Goal: Find specific page/section: Find specific page/section

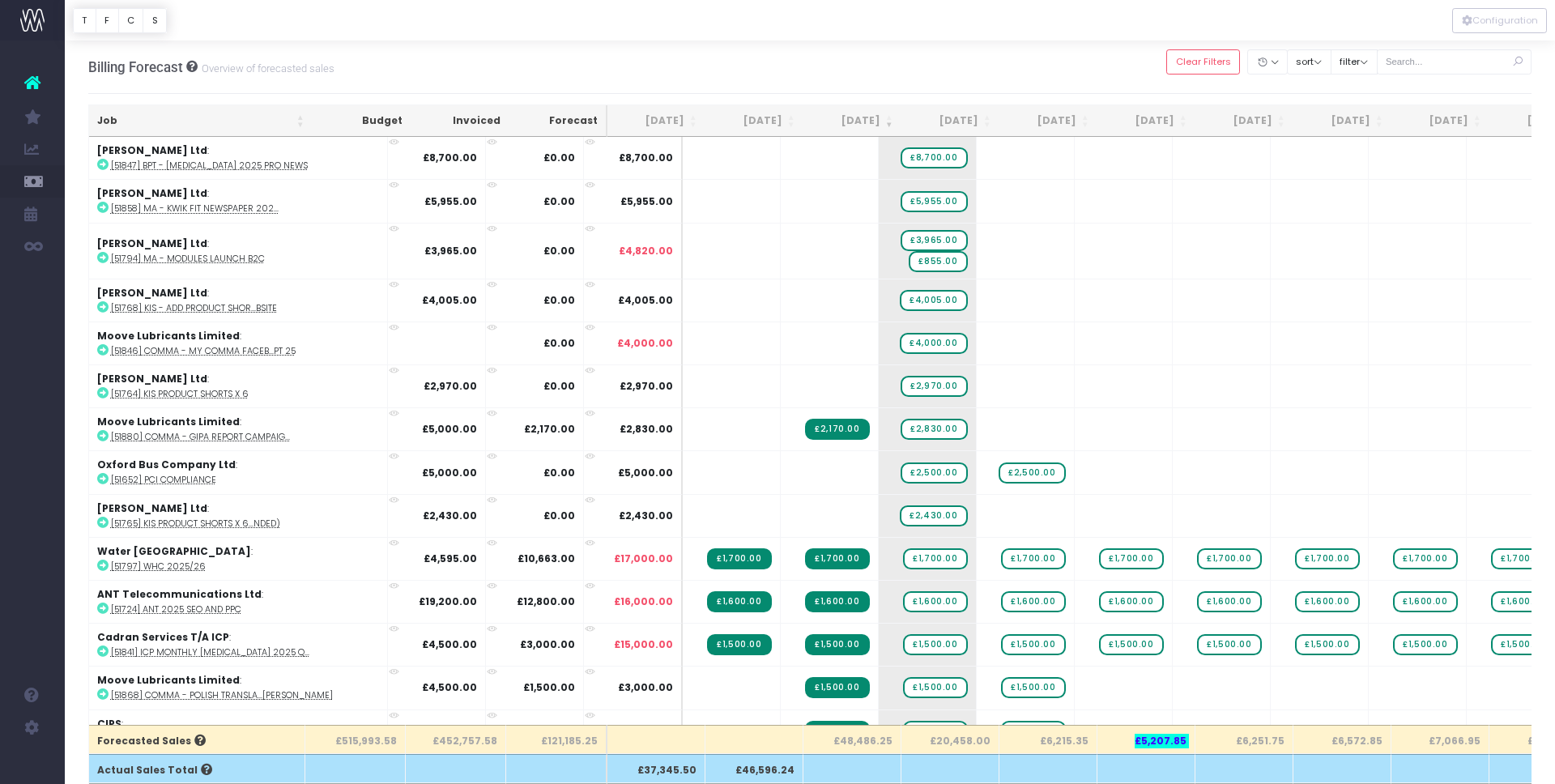
scroll to position [0, 1]
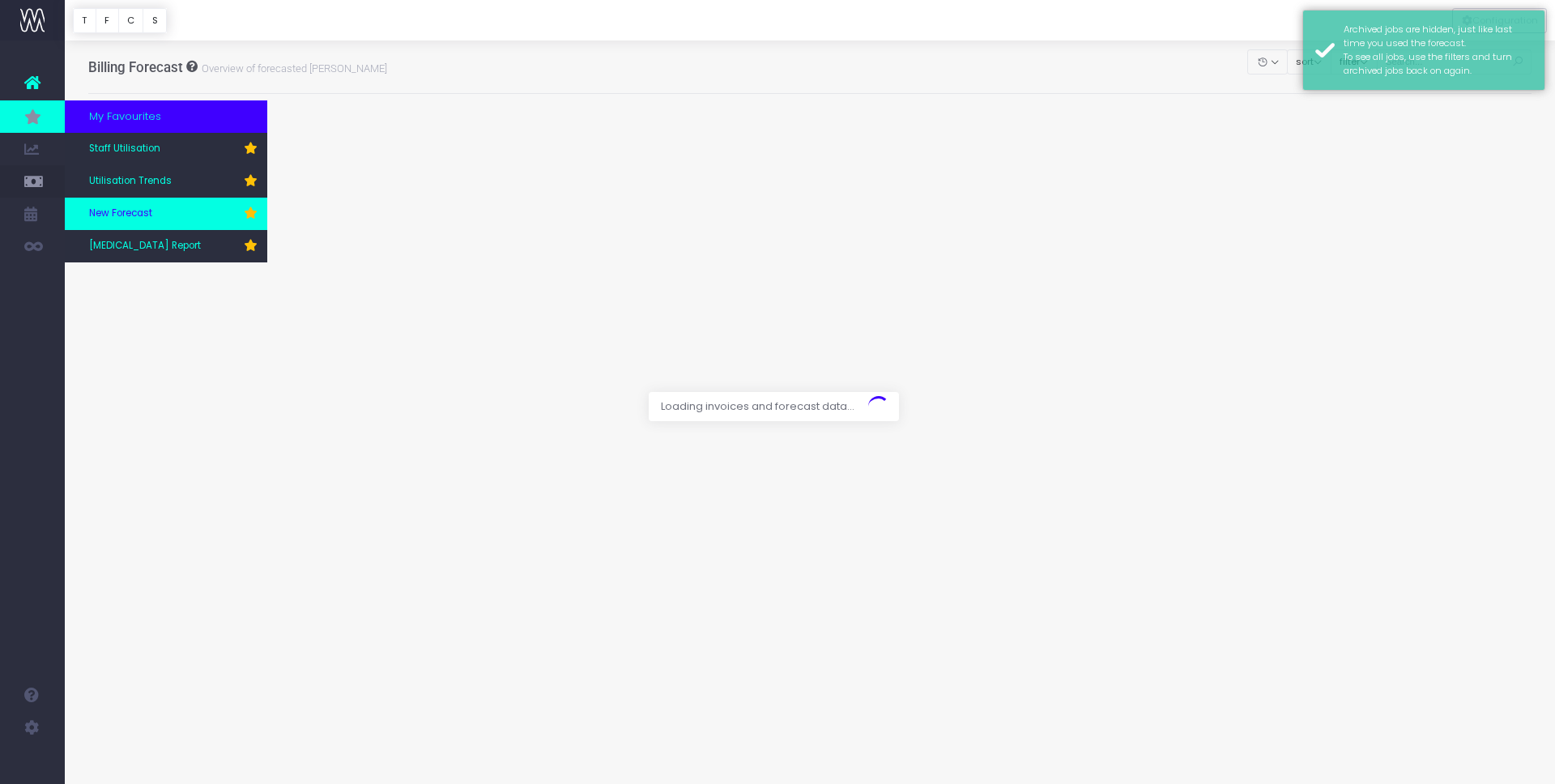
click at [132, 213] on span "New Forecast" at bounding box center [120, 214] width 63 height 14
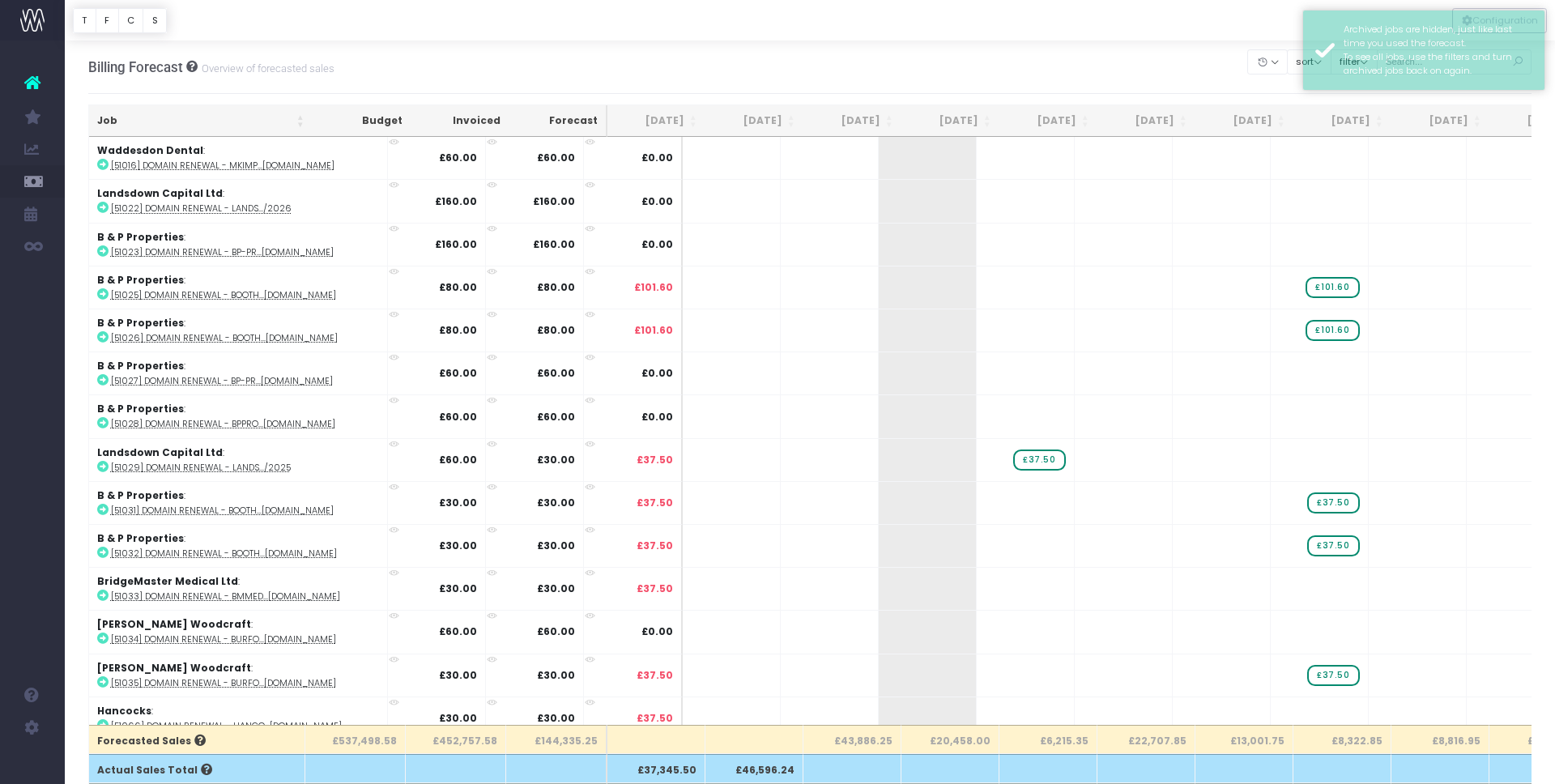
click at [888, 115] on th "[DATE]" at bounding box center [852, 121] width 98 height 32
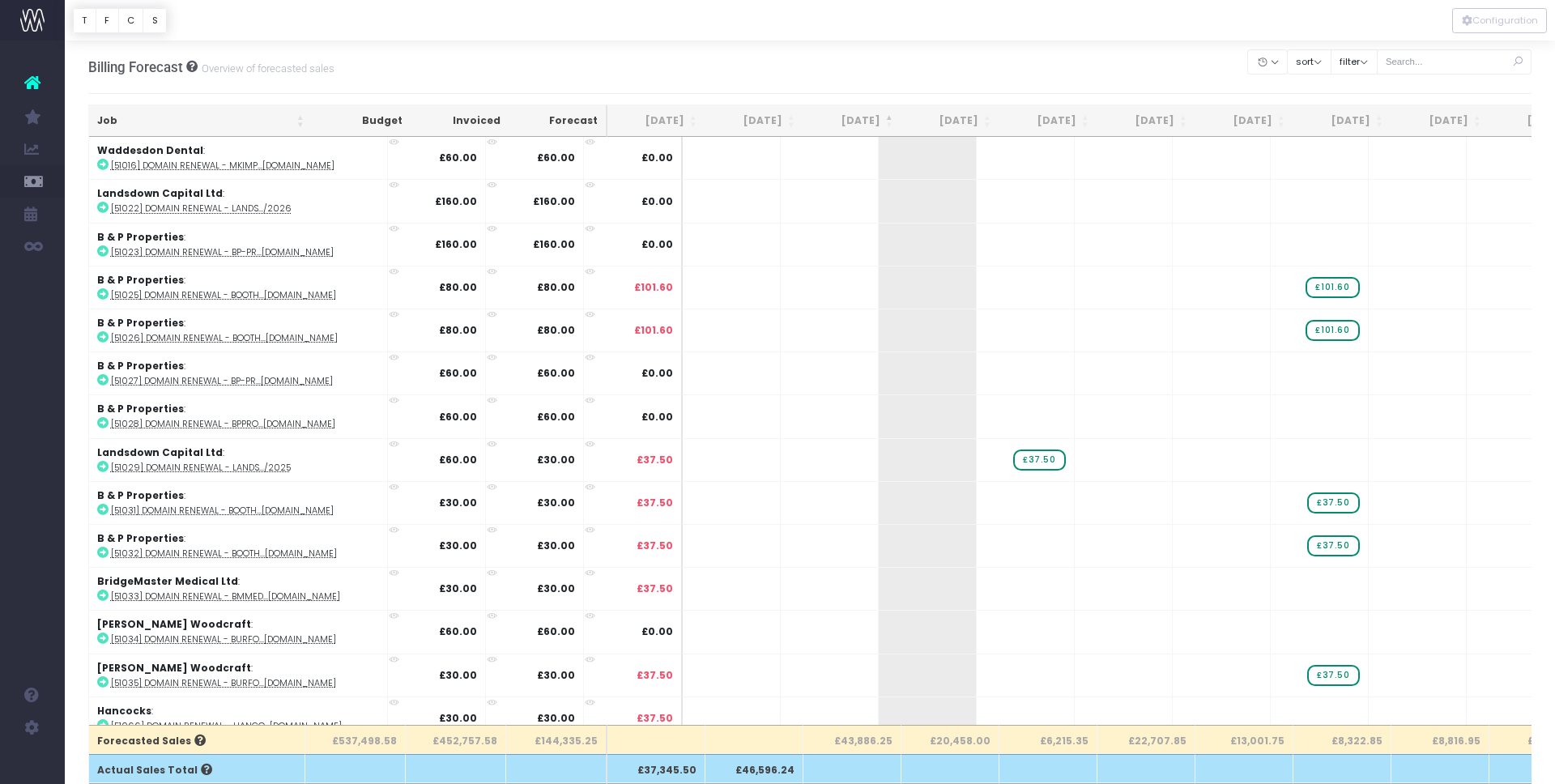
click at [888, 115] on th "[DATE]" at bounding box center [852, 121] width 98 height 32
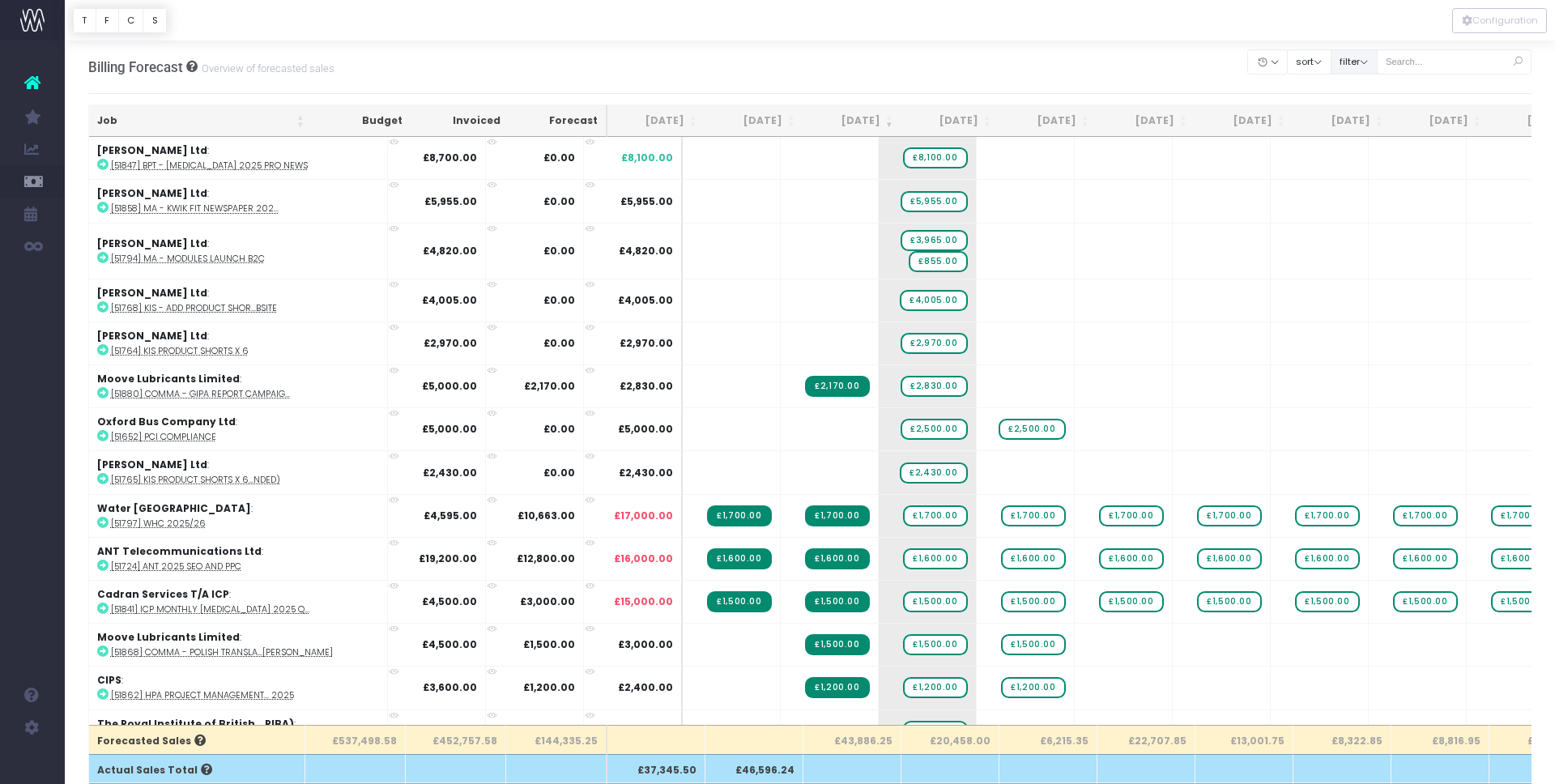
click at [1377, 66] on button "filter" at bounding box center [1353, 62] width 47 height 25
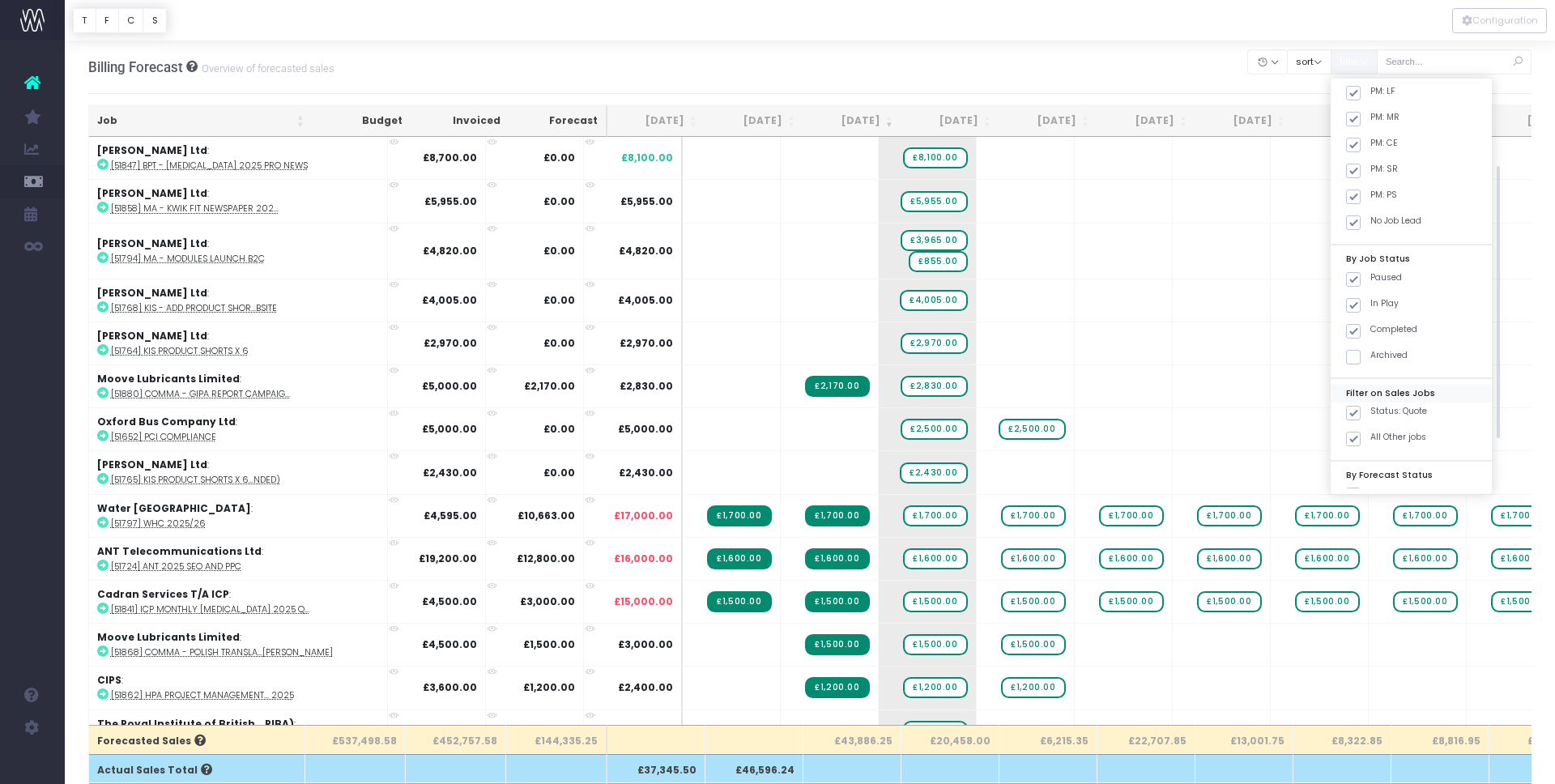
scroll to position [124, 0]
click at [1361, 414] on span at bounding box center [1353, 412] width 14 height 14
click at [1372, 414] on input "Status: Quote" at bounding box center [1376, 409] width 11 height 11
checkbox input "false"
click at [1386, 511] on button "Apply" at bounding box center [1367, 506] width 49 height 27
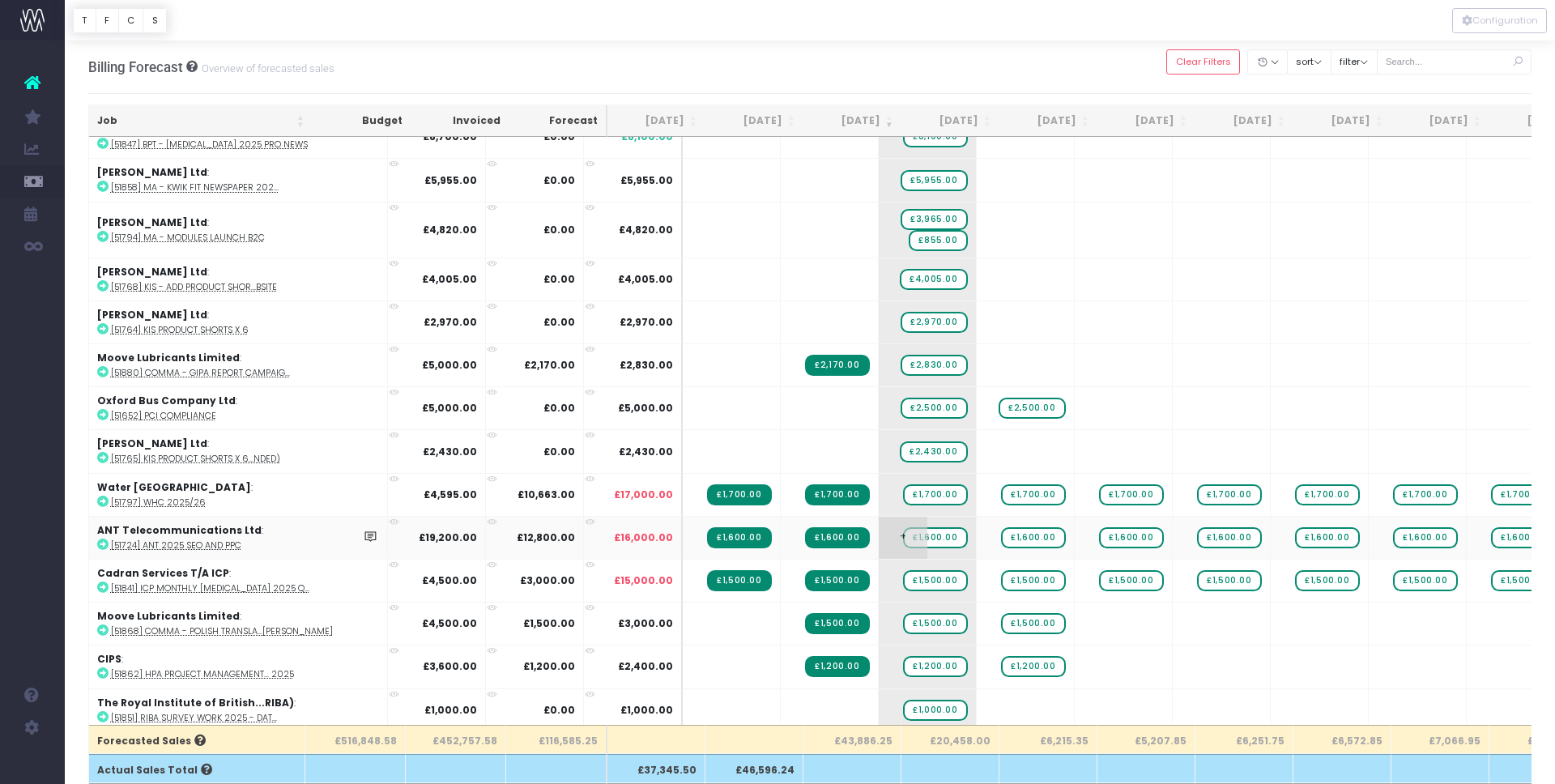
scroll to position [0, 0]
